Goal: Task Accomplishment & Management: Use online tool/utility

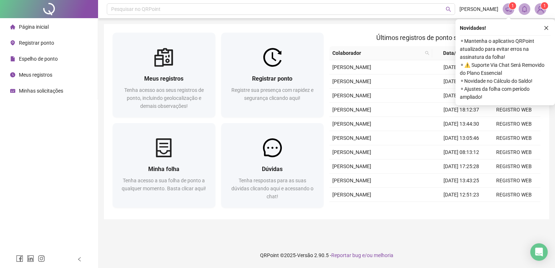
click at [42, 43] on span "Registrar ponto" at bounding box center [36, 43] width 35 height 6
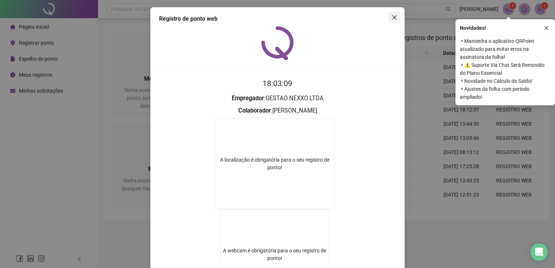
click at [393, 17] on icon "close" at bounding box center [394, 18] width 6 height 6
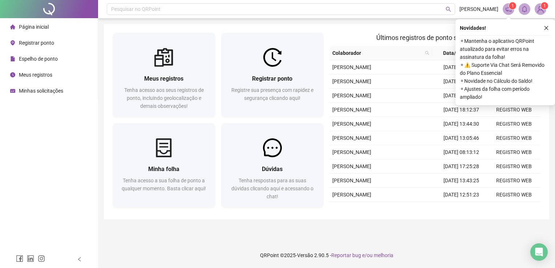
click at [34, 41] on span "Registrar ponto" at bounding box center [36, 43] width 35 height 6
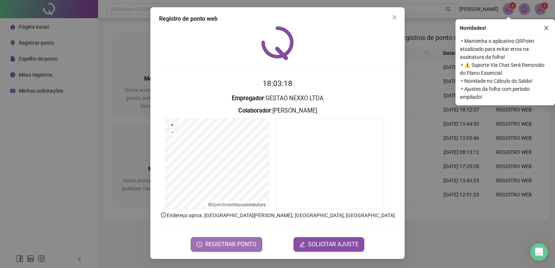
click at [228, 242] on span "REGISTRAR PONTO" at bounding box center [230, 244] width 51 height 9
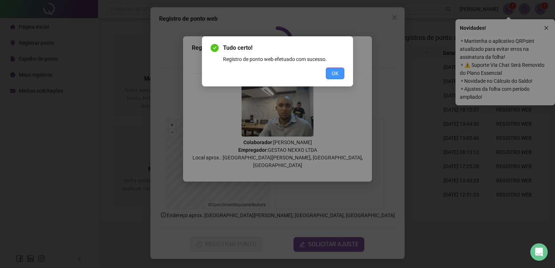
click at [328, 73] on button "OK" at bounding box center [335, 74] width 19 height 12
